Goal: Find specific page/section: Find specific page/section

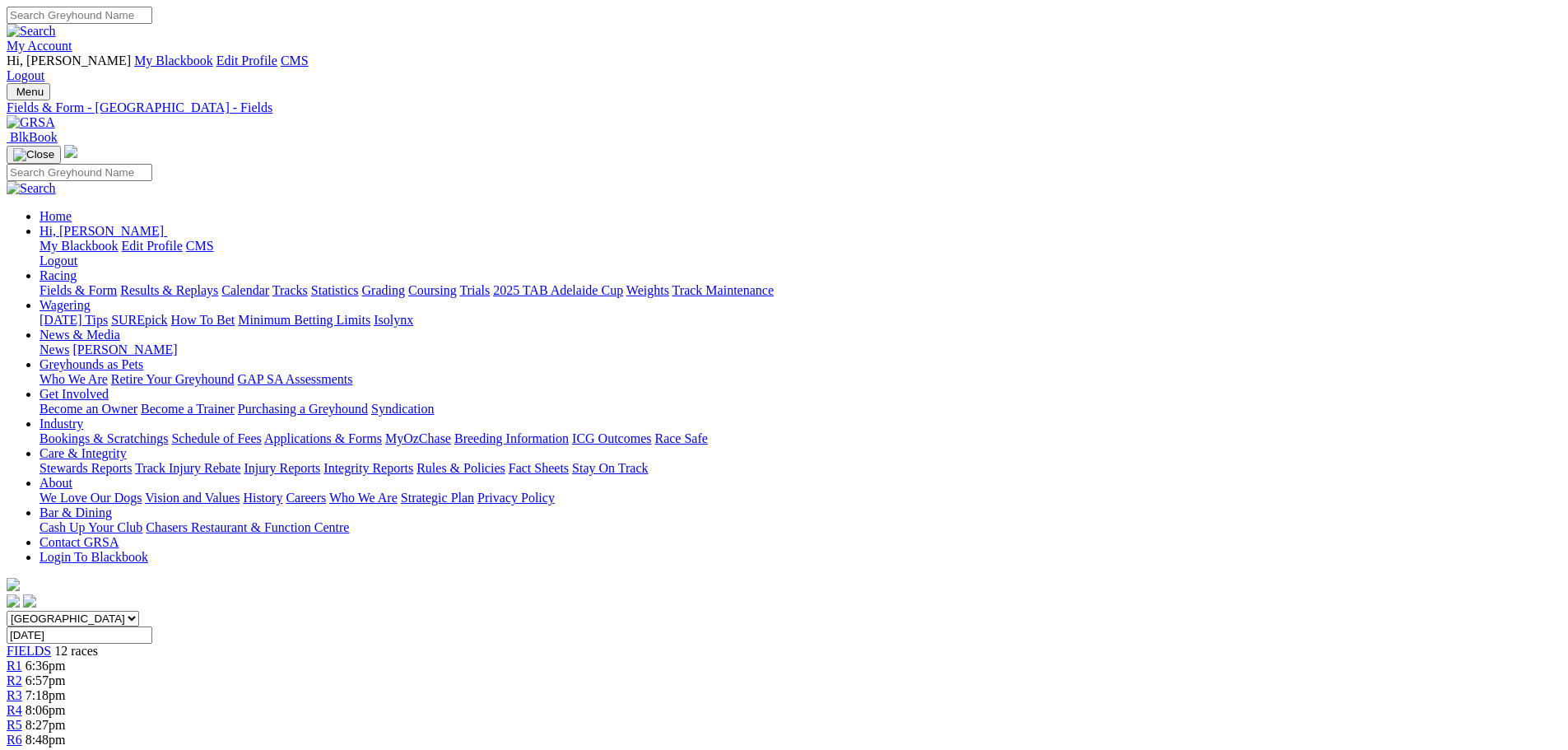
click at [55, 115] on img at bounding box center [31, 123] width 49 height 15
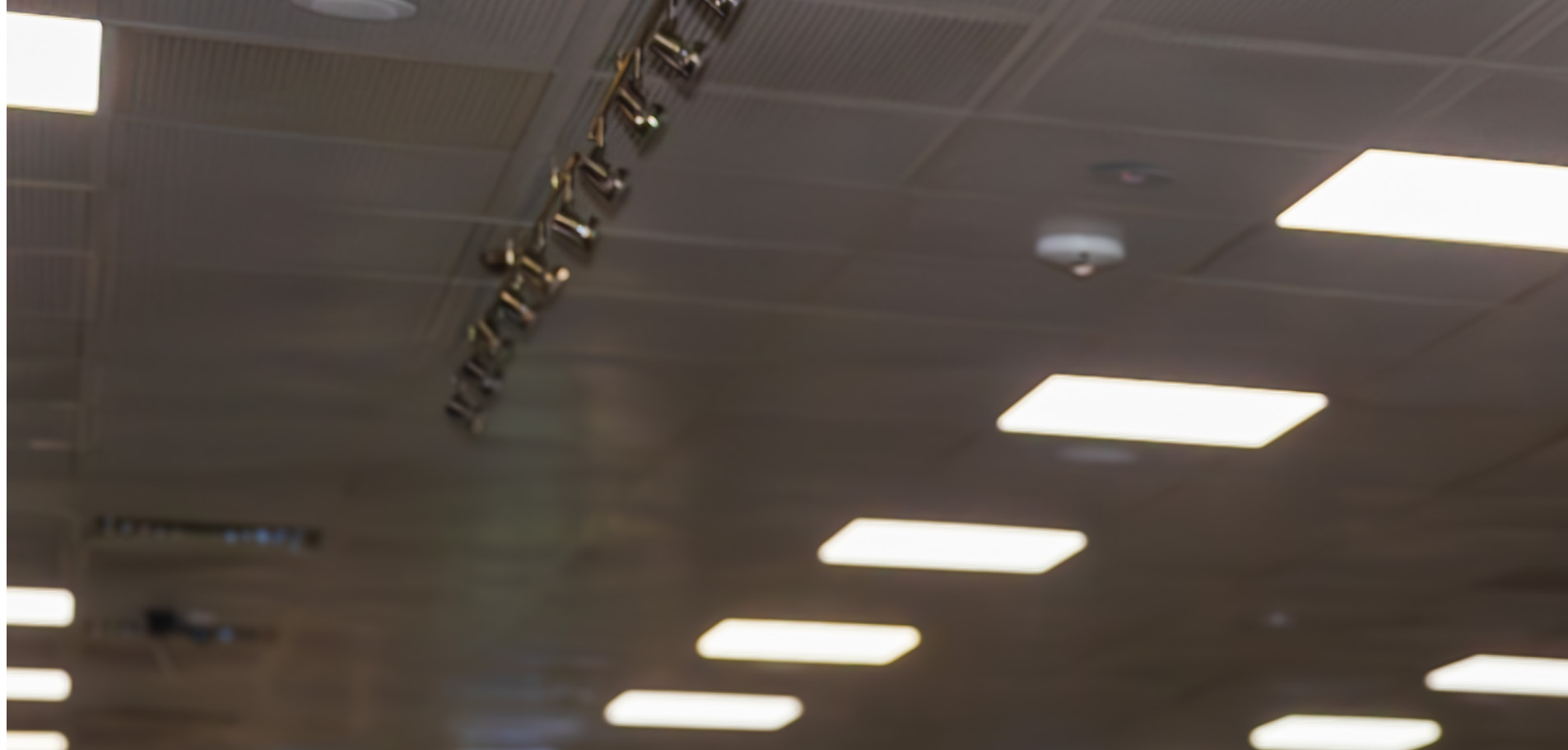
scroll to position [1729, 0]
